Goal: Transaction & Acquisition: Download file/media

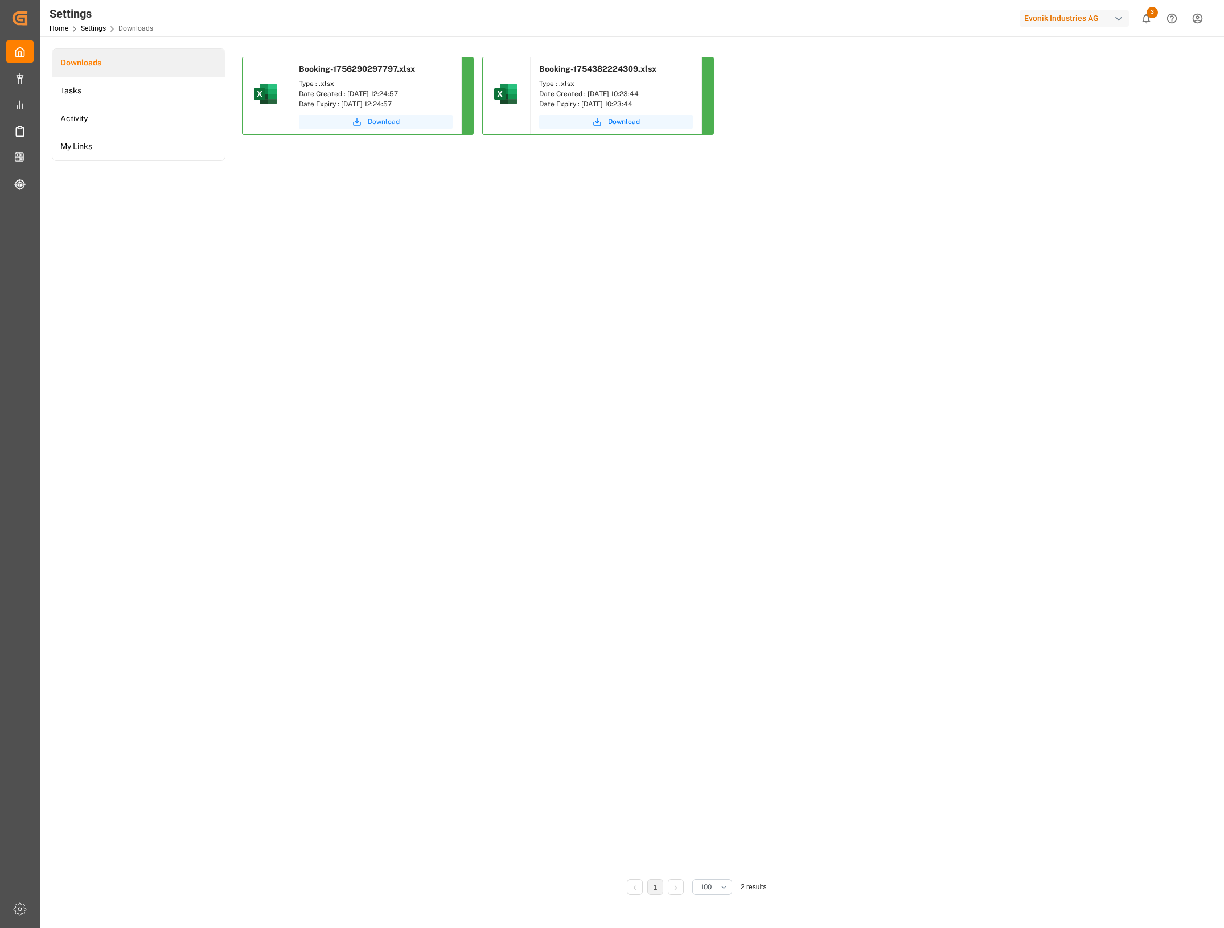
click at [363, 121] on button "Download" at bounding box center [376, 122] width 154 height 14
click at [372, 120] on span "Download" at bounding box center [384, 122] width 32 height 10
